Goal: Complete application form

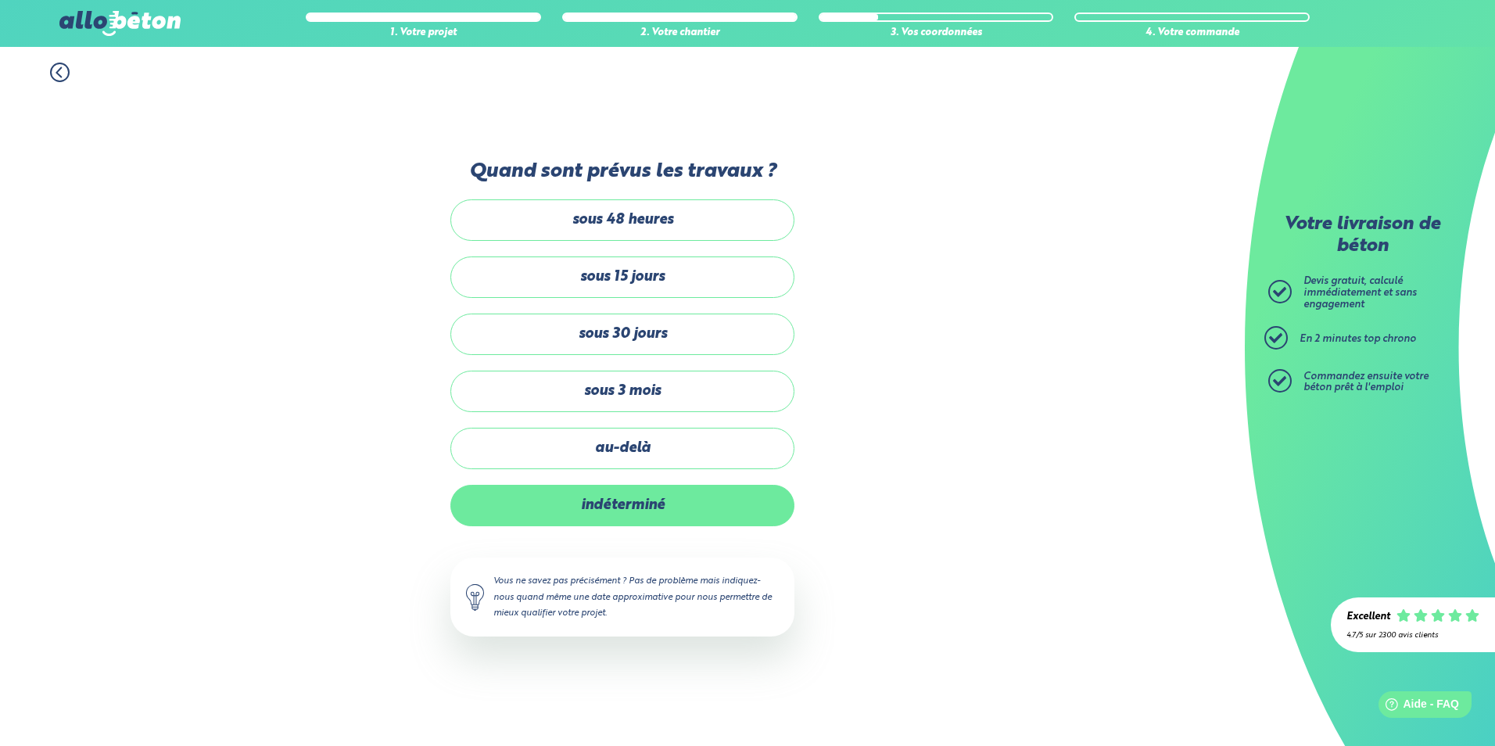
click at [670, 506] on label "indéterminé" at bounding box center [623, 505] width 344 height 41
click at [0, 0] on input "indéterminé" at bounding box center [0, 0] width 0 height 0
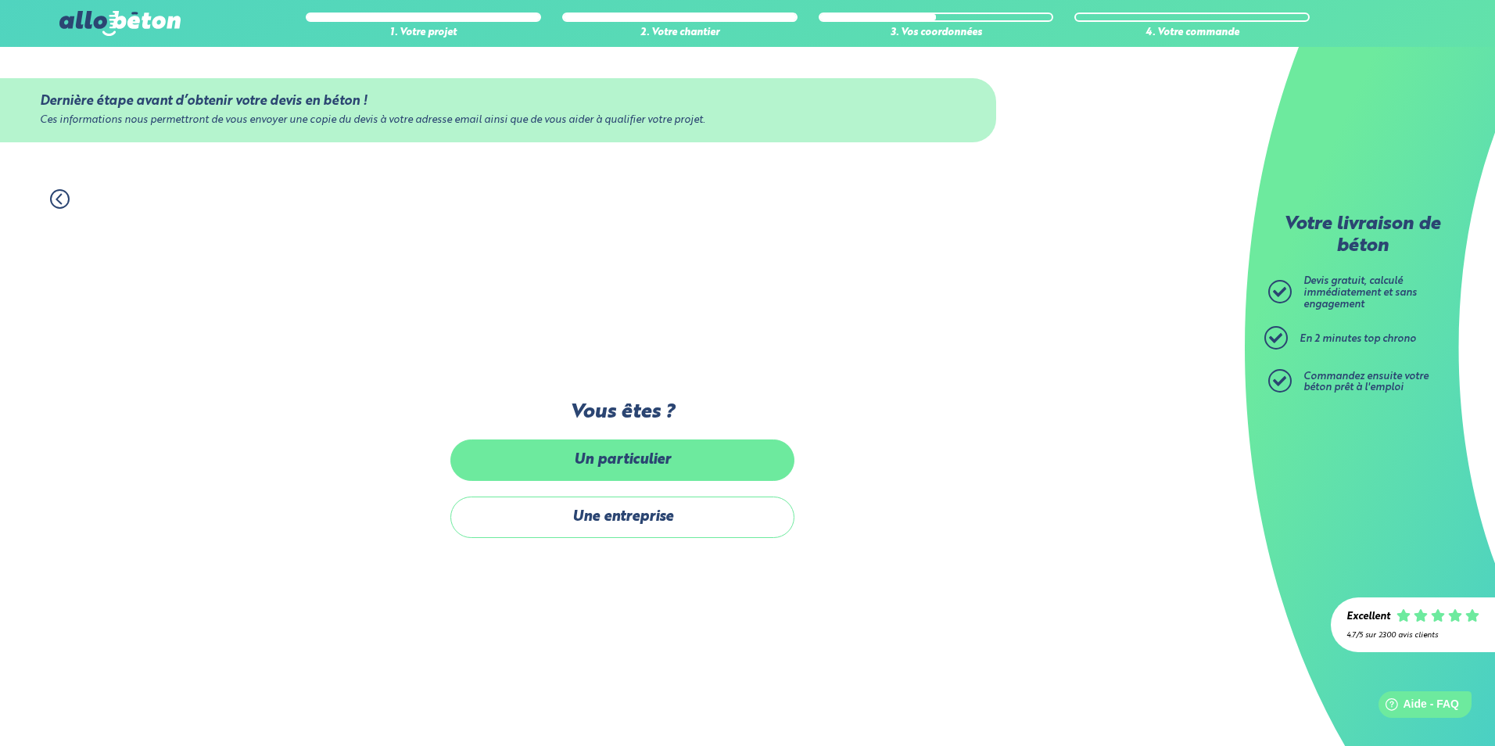
click at [650, 468] on label "Un particulier" at bounding box center [623, 460] width 344 height 41
click at [0, 0] on input "Un particulier" at bounding box center [0, 0] width 0 height 0
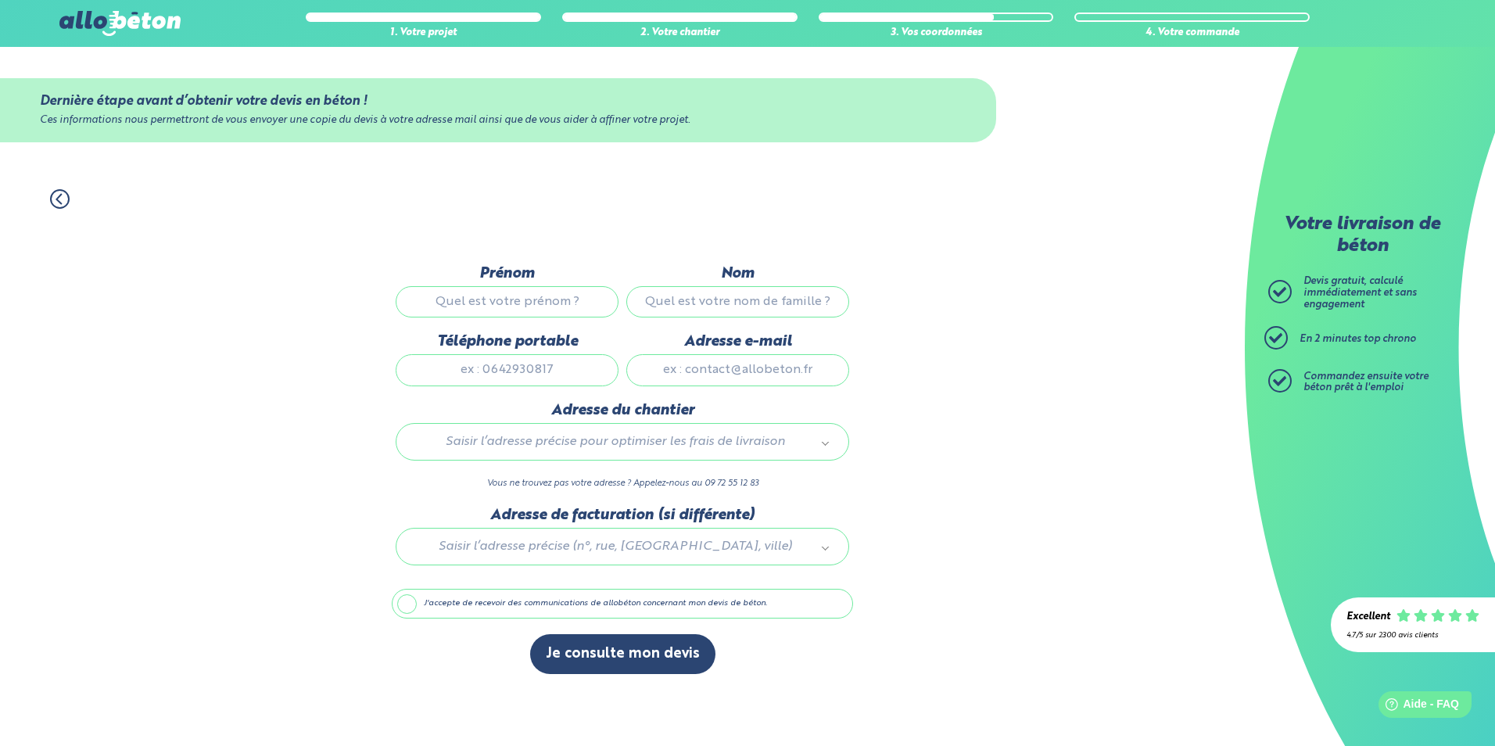
click at [560, 333] on label "Téléphone portable" at bounding box center [507, 341] width 223 height 17
click at [560, 354] on input "Téléphone portable" at bounding box center [507, 369] width 223 height 31
click at [548, 296] on input "Prénom" at bounding box center [507, 301] width 223 height 31
type input "Laurine"
type input "Porez"
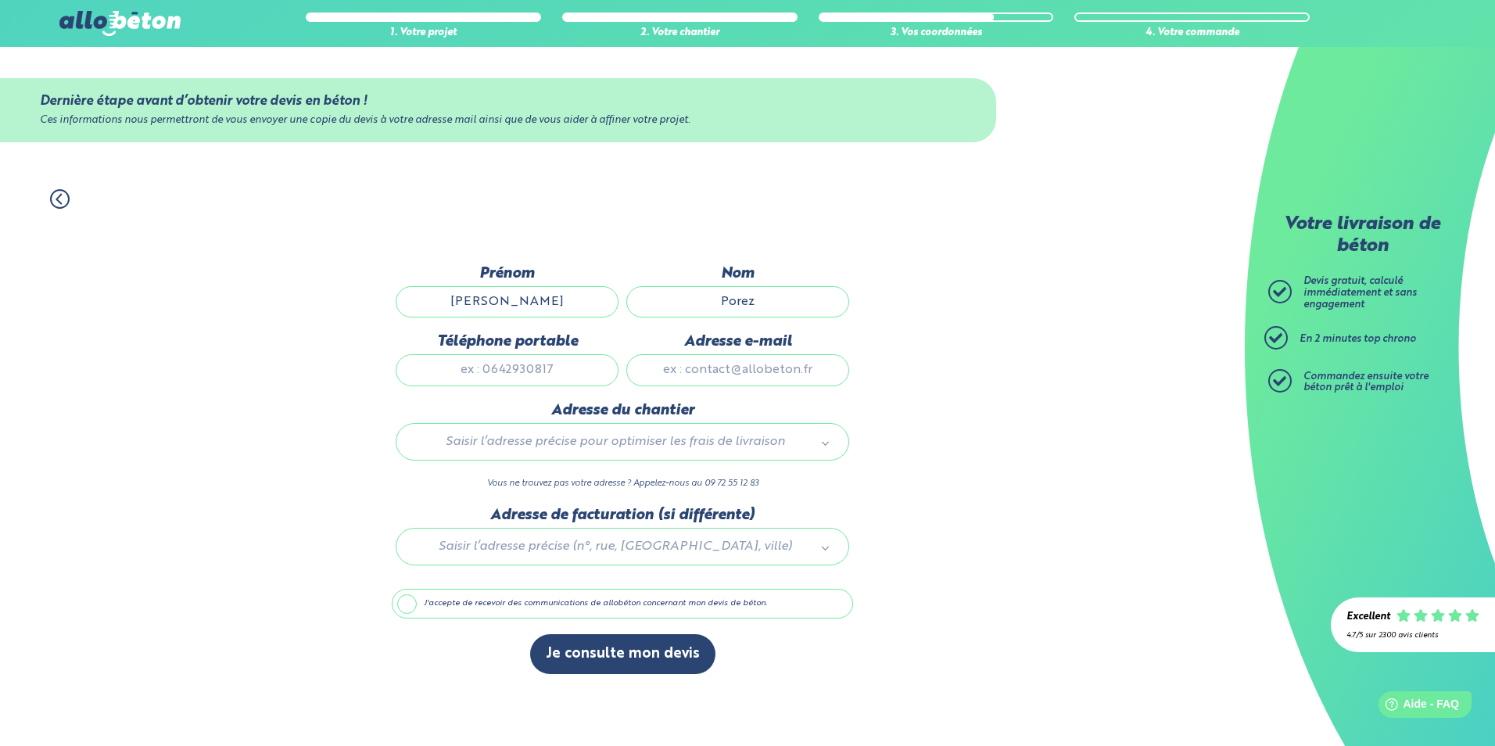
type input "0366227053"
type input "lporez@lesdentellieres.com"
type input "8-10 Avenue Vauban"
drag, startPoint x: 834, startPoint y: 365, endPoint x: 645, endPoint y: 361, distance: 188.6
drag, startPoint x: 667, startPoint y: 368, endPoint x: 913, endPoint y: 379, distance: 245.8
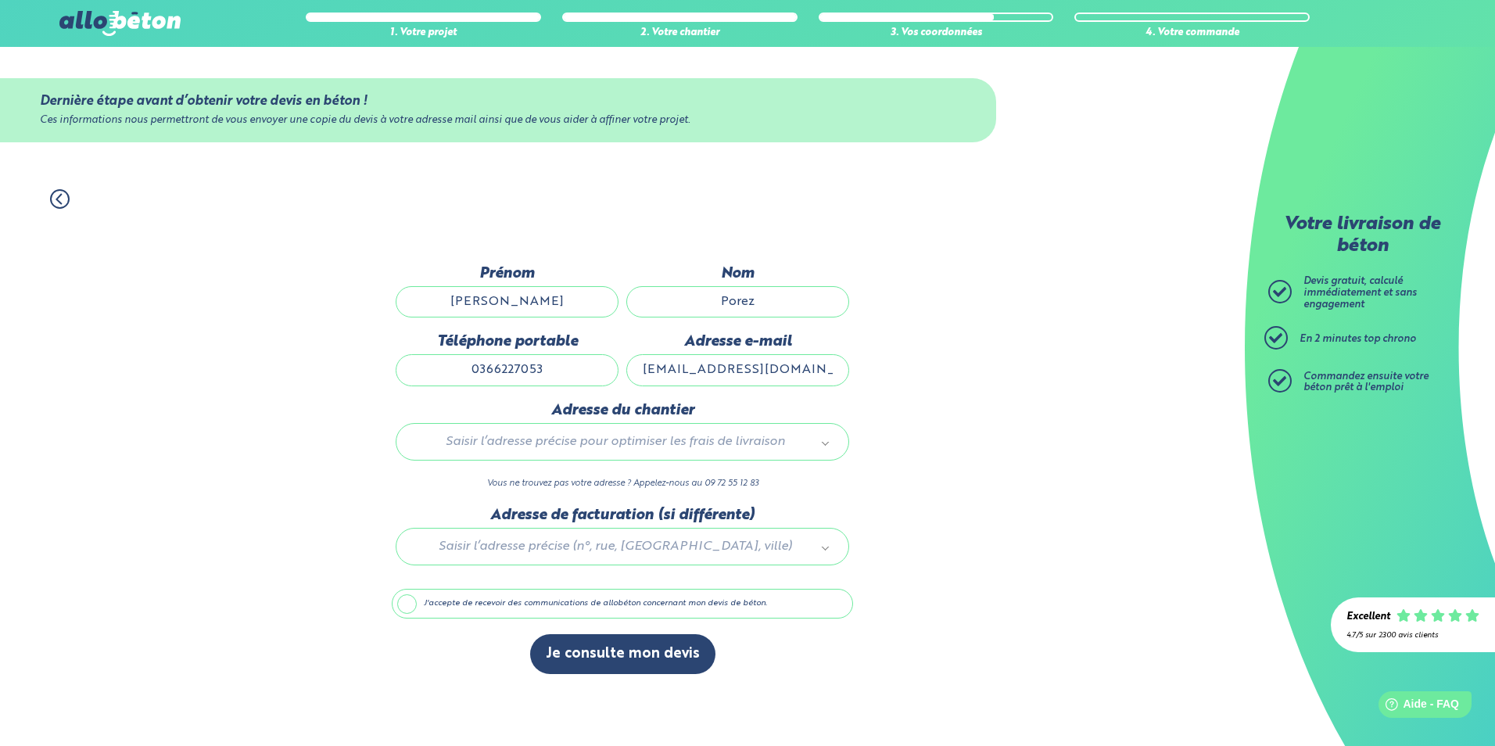
click at [912, 379] on div "1. Votre projet 2. Votre chantier 3. Vos coordonnées 4. Votre commande Dernière…" at bounding box center [622, 460] width 1245 height 573
type input "porezlaurine@outlook.com"
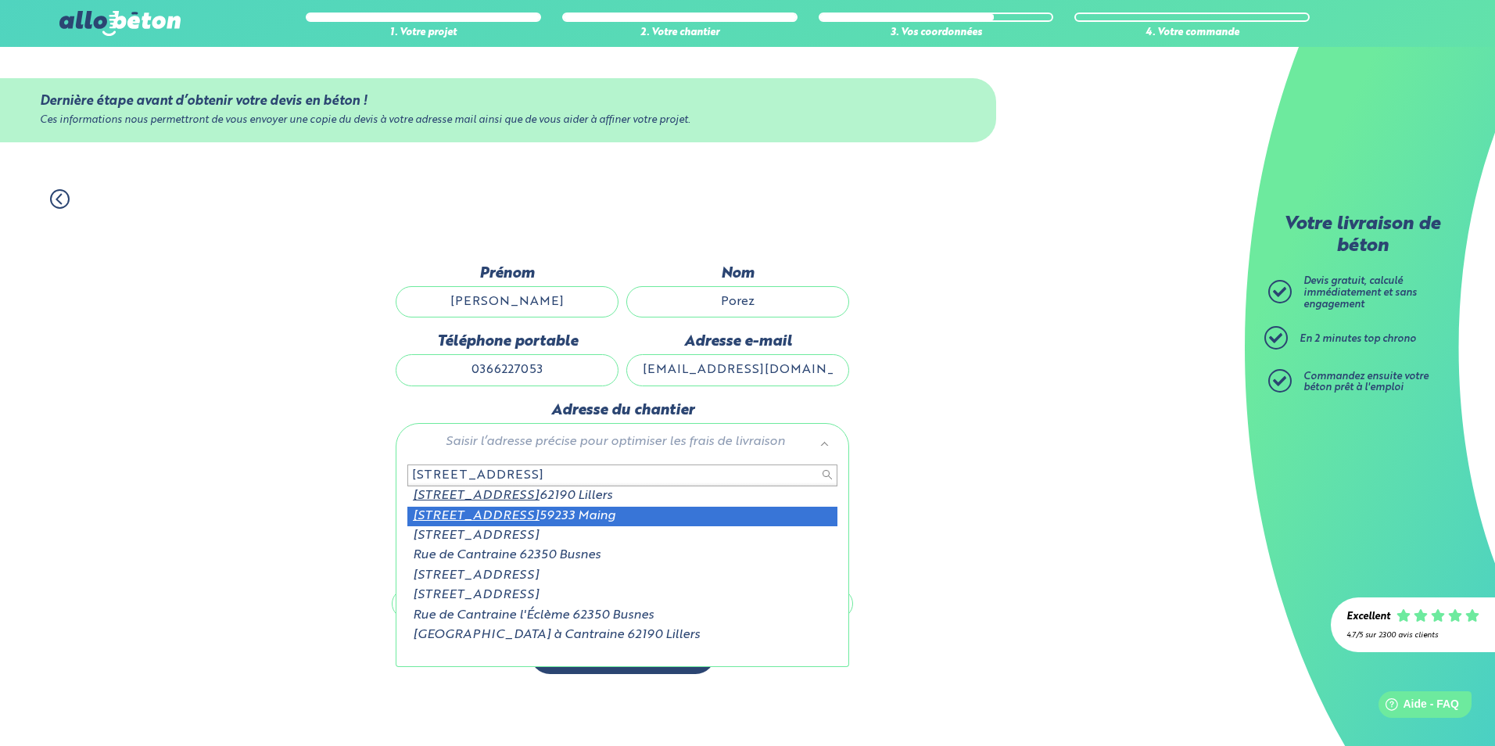
type input "11 rue de cantraine"
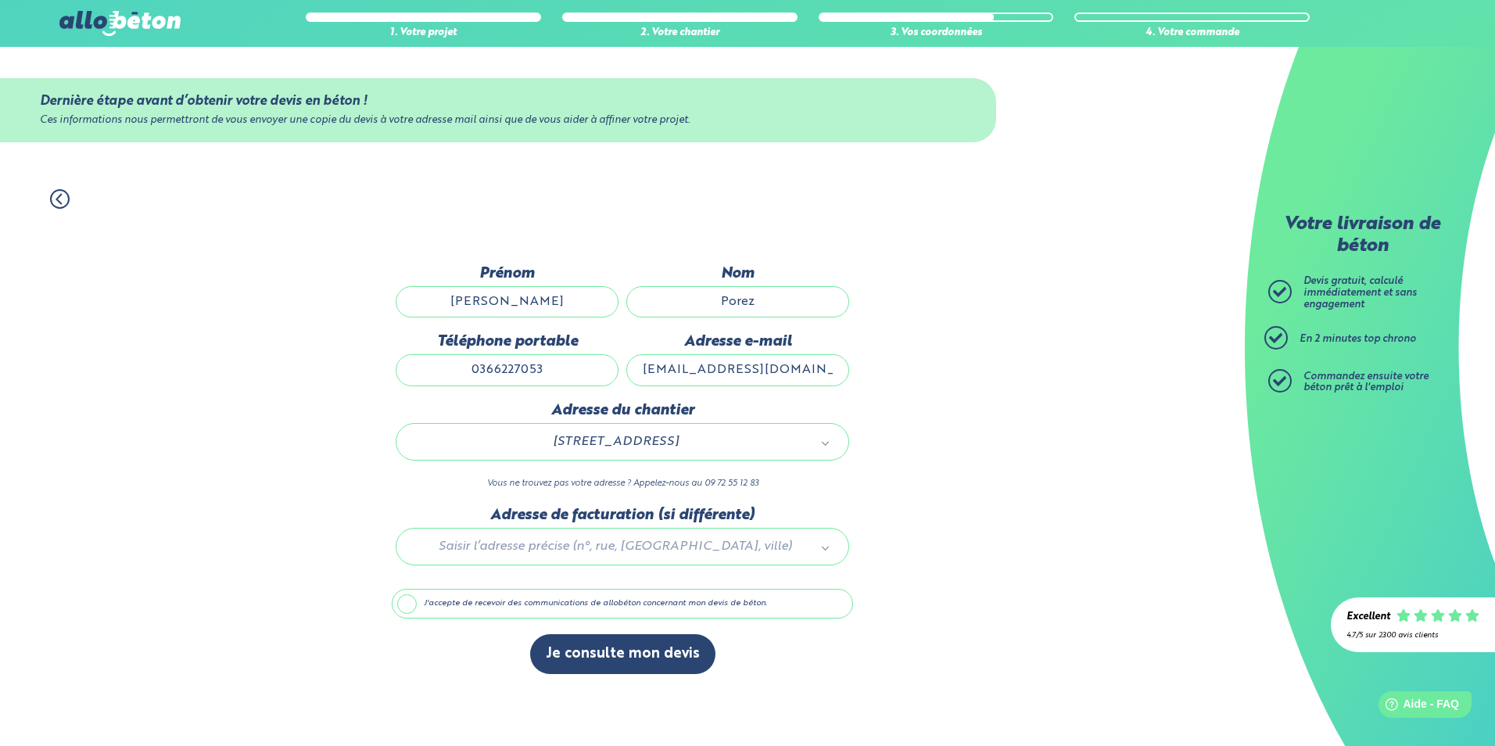
click at [552, 607] on label "J'accepte de recevoir des communications de allobéton concernant mon devis de b…" at bounding box center [622, 604] width 461 height 30
click at [0, 0] on input "J'accepte de recevoir des communications de allobéton concernant mon devis de b…" at bounding box center [0, 0] width 0 height 0
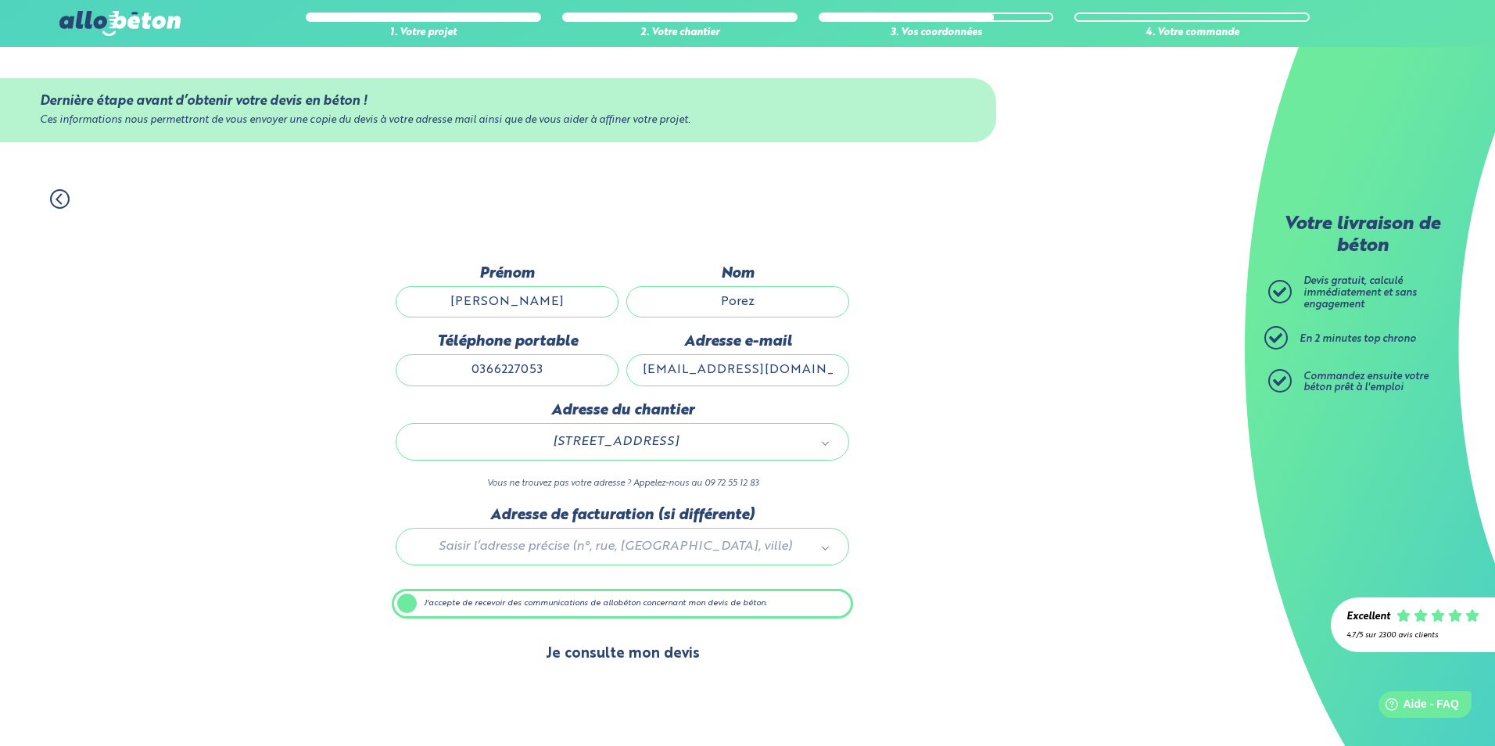
click at [576, 644] on button "Je consulte mon devis" at bounding box center [622, 654] width 185 height 40
